Goal: Find specific page/section: Find specific page/section

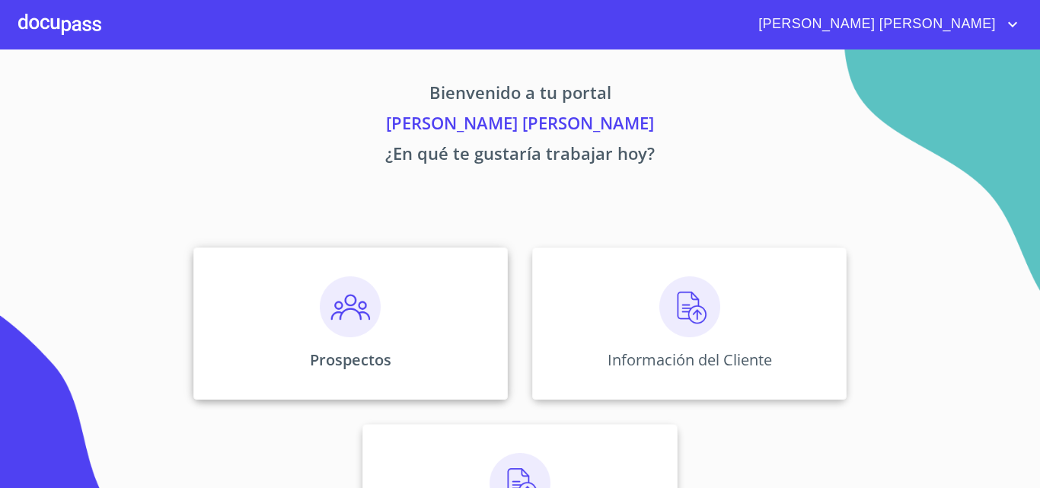
click at [363, 330] on img at bounding box center [350, 306] width 61 height 61
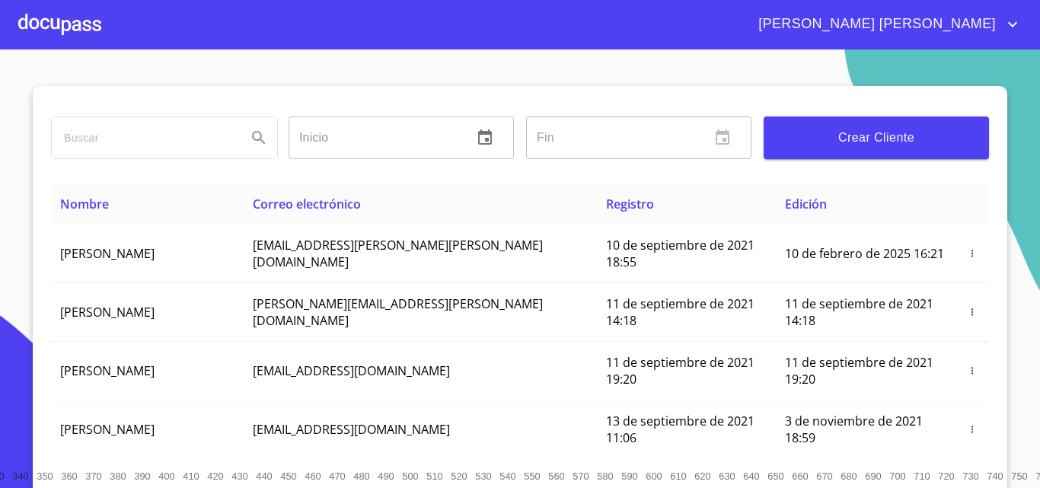
click at [41, 21] on div at bounding box center [59, 24] width 83 height 49
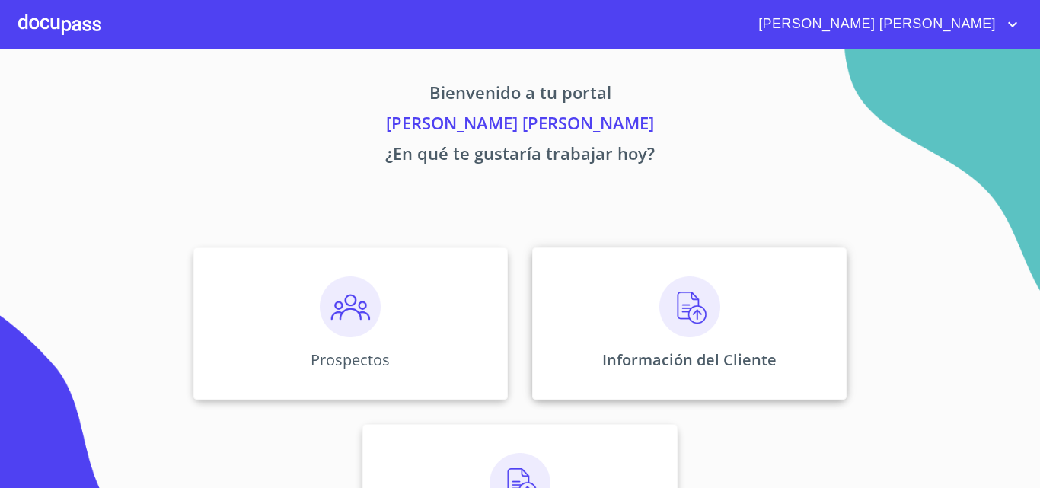
click at [667, 323] on img at bounding box center [690, 306] width 61 height 61
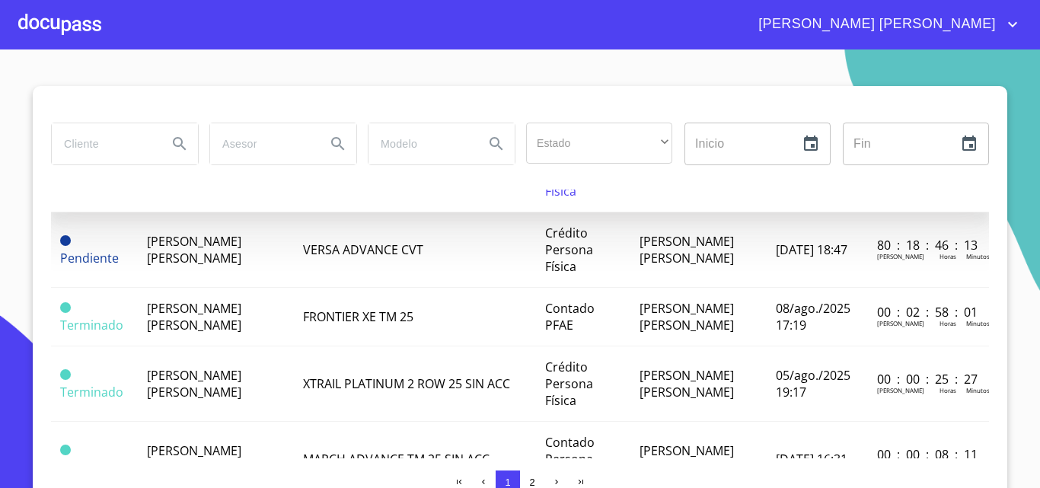
scroll to position [305, 0]
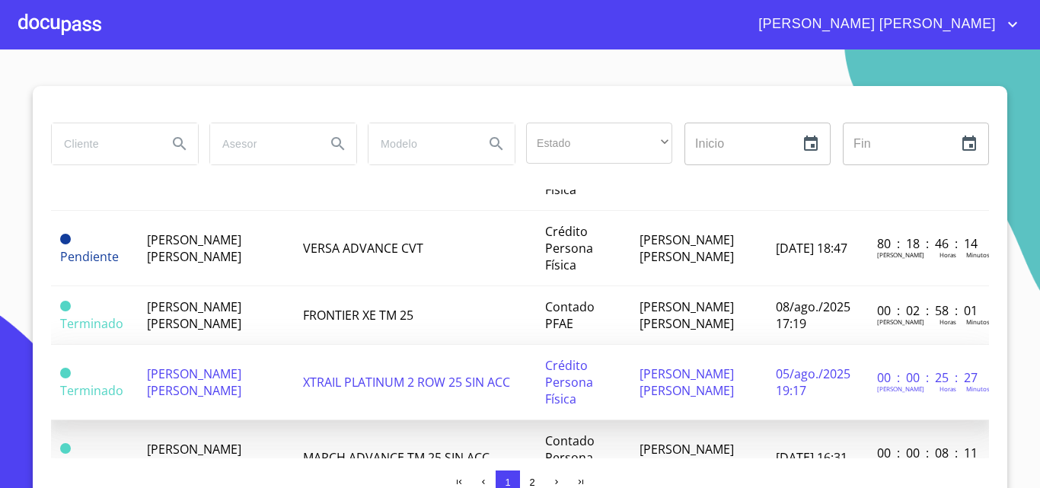
click at [226, 395] on td "[PERSON_NAME] [PERSON_NAME]" at bounding box center [216, 382] width 156 height 75
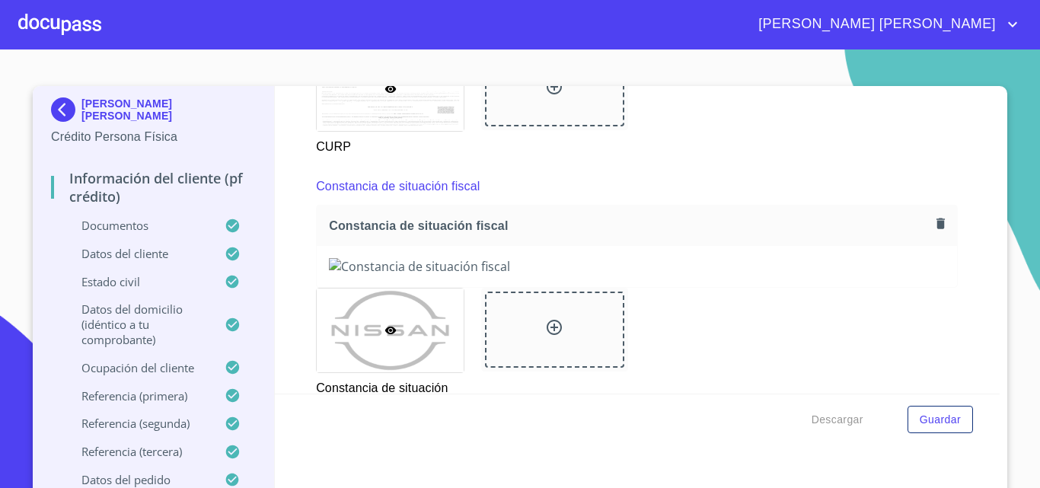
scroll to position [4122, 0]
